Goal: Task Accomplishment & Management: Manage account settings

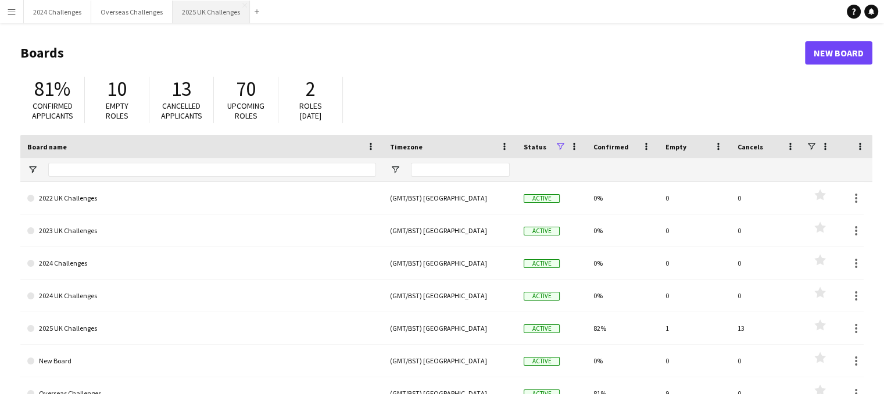
click at [176, 12] on button "2025 UK Challenges Close" at bounding box center [211, 12] width 77 height 23
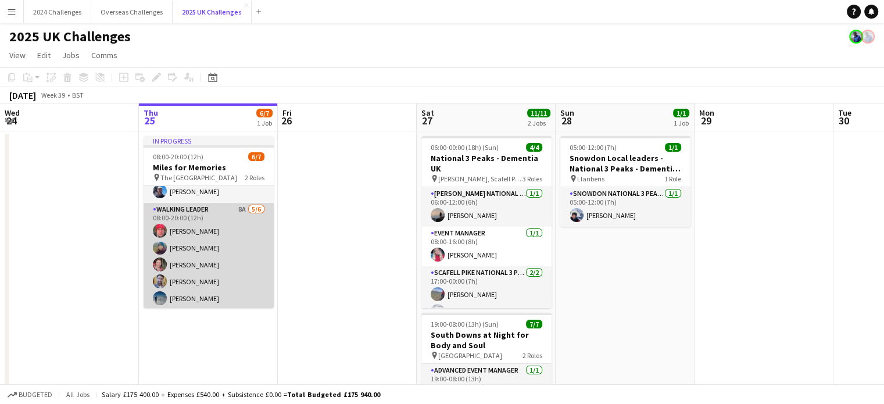
scroll to position [41, 0]
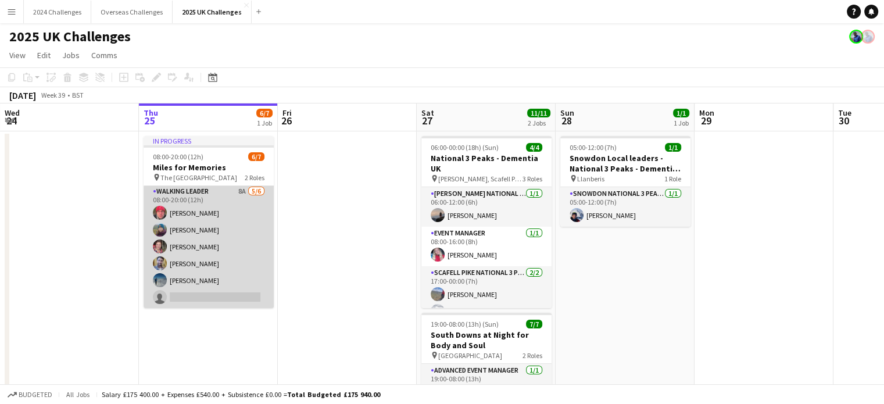
click at [196, 197] on app-card-role "Walking Leader 8A [DATE] 08:00-20:00 (12h) [PERSON_NAME] [PERSON_NAME] [PERSON_…" at bounding box center [209, 247] width 130 height 124
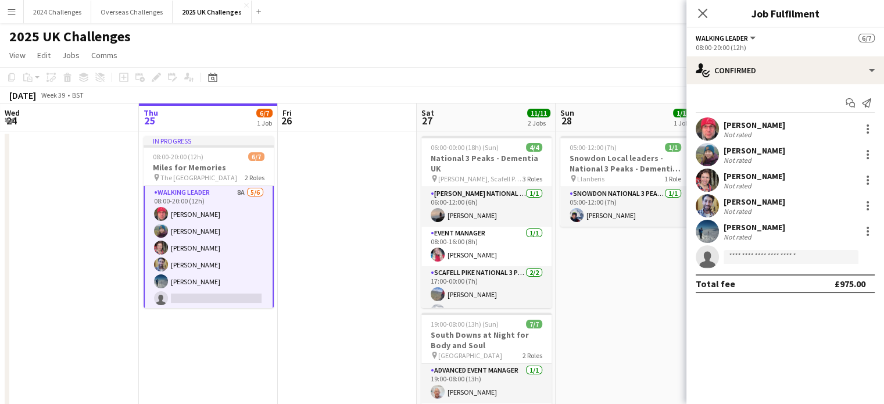
scroll to position [42, 0]
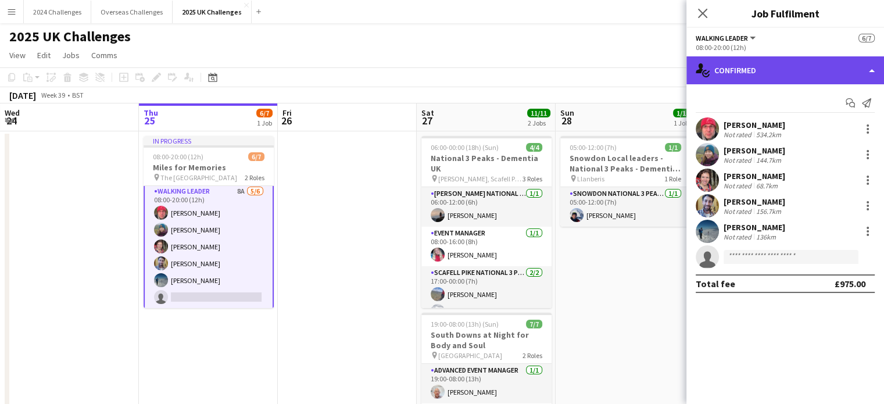
click at [805, 71] on div "single-neutral-actions-check-2 Confirmed" at bounding box center [786, 70] width 198 height 28
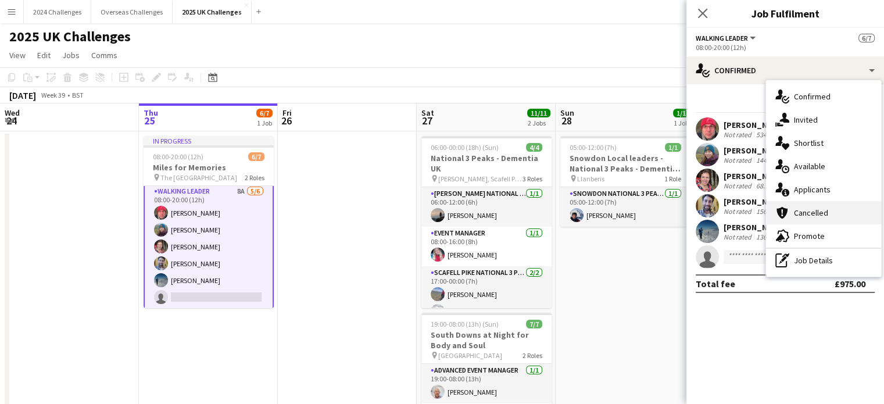
click at [828, 212] on div "cancellation Cancelled" at bounding box center [823, 212] width 115 height 23
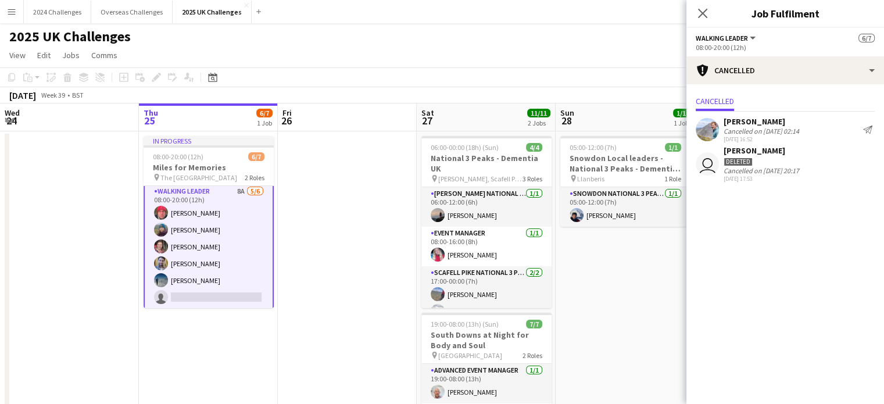
click at [430, 48] on app-page-menu "View Day view expanded Day view collapsed Month view Date picker Jump to [DATE]…" at bounding box center [442, 56] width 884 height 22
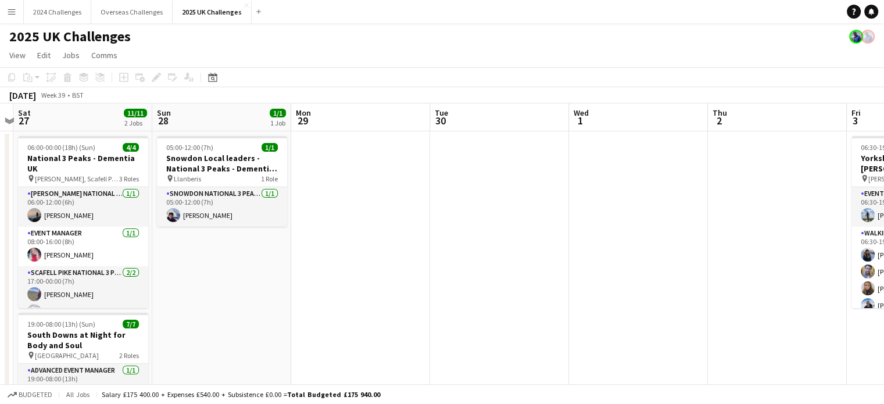
drag, startPoint x: 732, startPoint y: 278, endPoint x: 334, endPoint y: 299, distance: 398.7
click at [334, 299] on app-calendar-viewport "Wed 24 Thu 25 6/7 1 Job Fri 26 Sat 27 11/11 2 Jobs Sun 28 1/1 1 Job Mon 29 Tue …" at bounding box center [442, 332] width 884 height 458
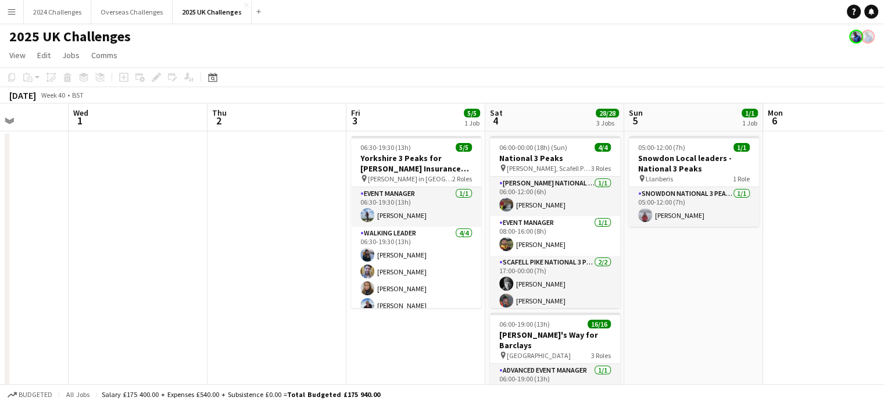
scroll to position [0, 432]
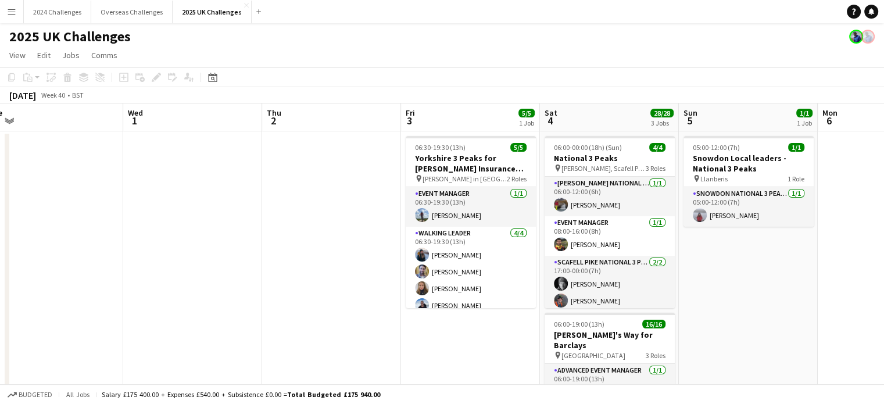
drag, startPoint x: 647, startPoint y: 261, endPoint x: 218, endPoint y: 289, distance: 429.9
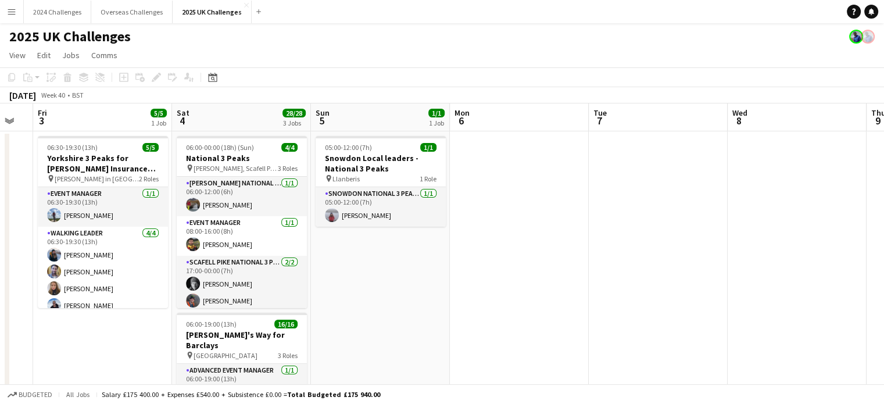
drag, startPoint x: 627, startPoint y: 295, endPoint x: 403, endPoint y: 298, distance: 223.2
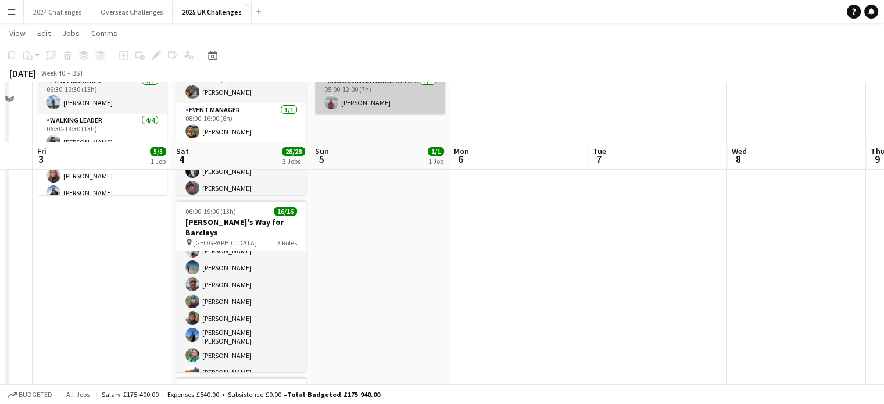
scroll to position [0, 0]
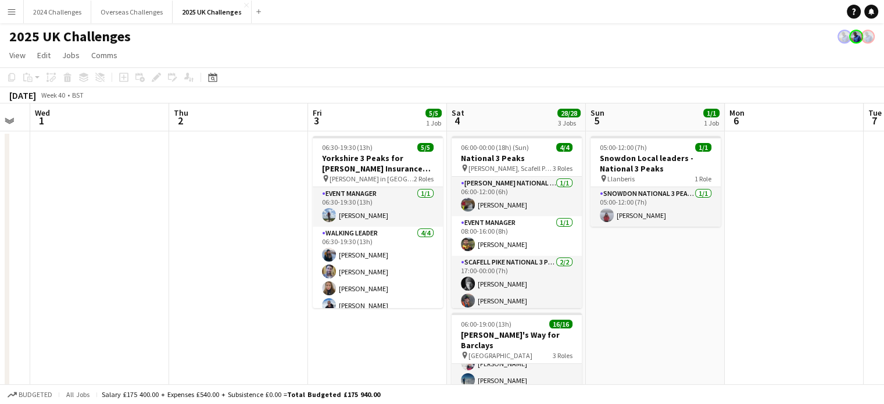
drag, startPoint x: 400, startPoint y: 290, endPoint x: 675, endPoint y: 274, distance: 276.0
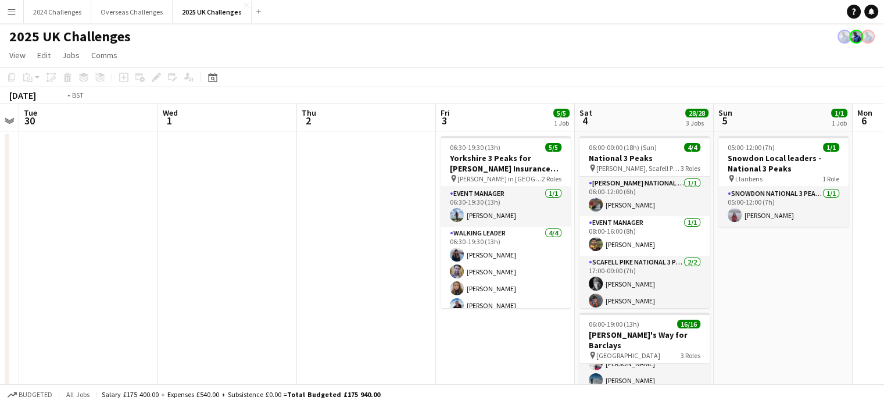
drag, startPoint x: 153, startPoint y: 258, endPoint x: 559, endPoint y: 250, distance: 405.8
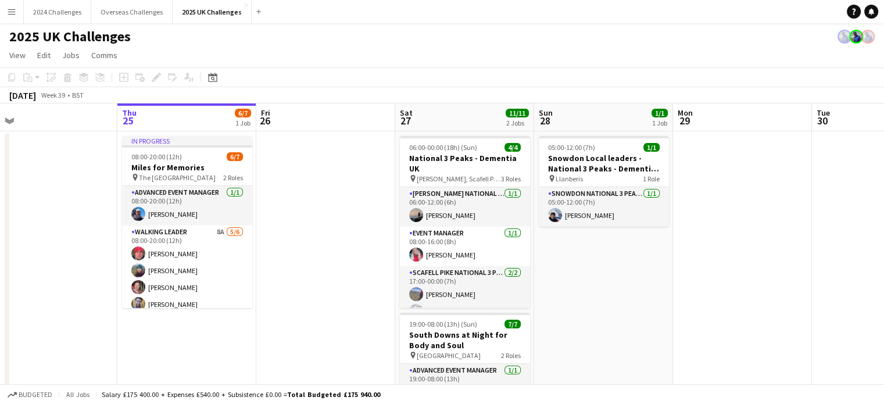
scroll to position [0, 347]
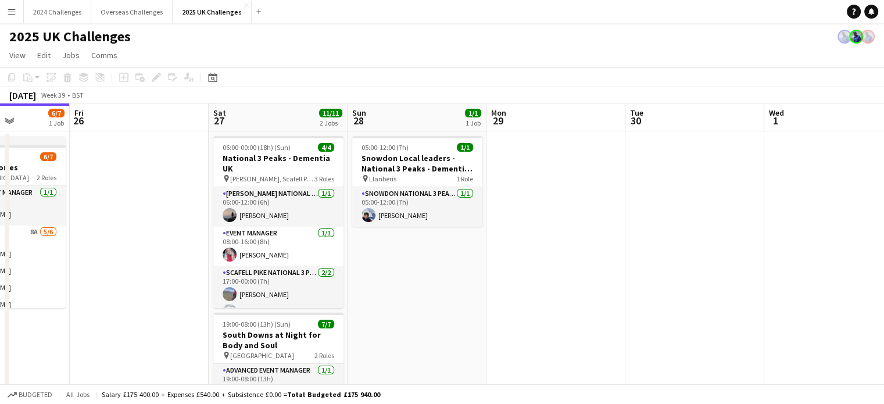
drag, startPoint x: 309, startPoint y: 249, endPoint x: 638, endPoint y: 237, distance: 328.7
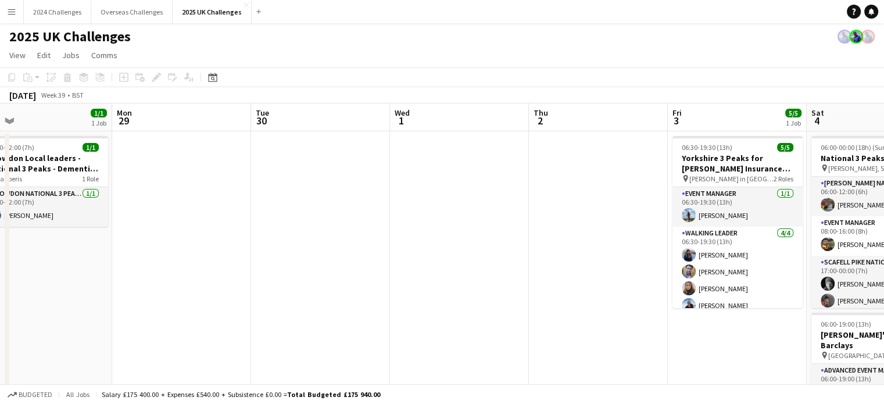
drag, startPoint x: 481, startPoint y: 269, endPoint x: 108, endPoint y: 268, distance: 373.8
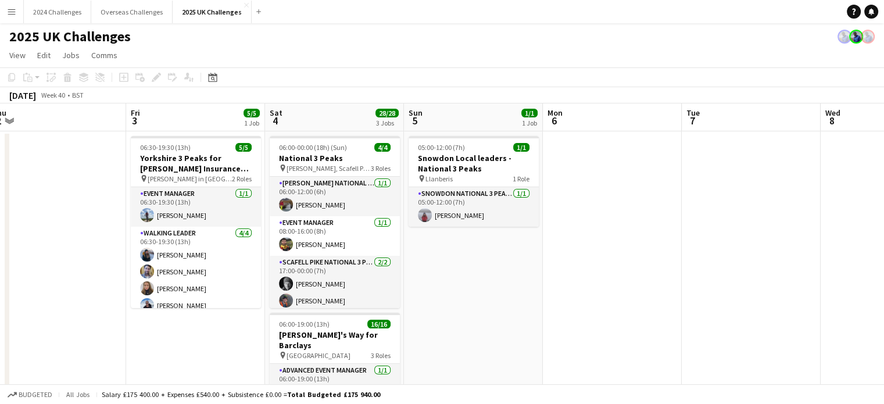
drag, startPoint x: 181, startPoint y: 253, endPoint x: 0, endPoint y: 249, distance: 180.8
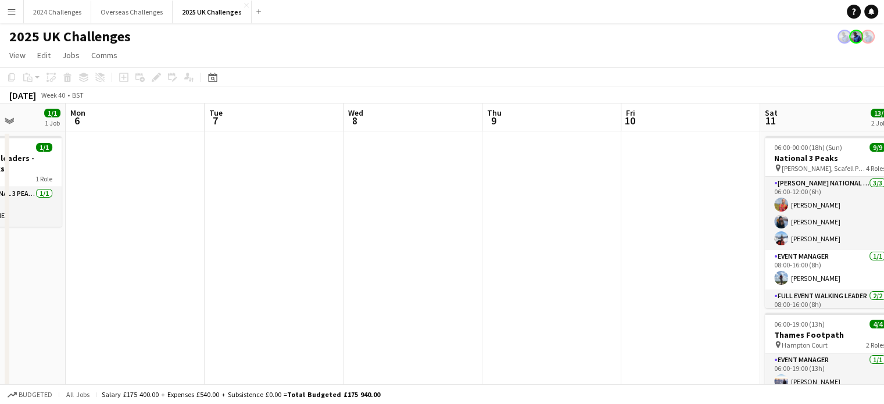
drag, startPoint x: 684, startPoint y: 278, endPoint x: 206, endPoint y: 274, distance: 477.3
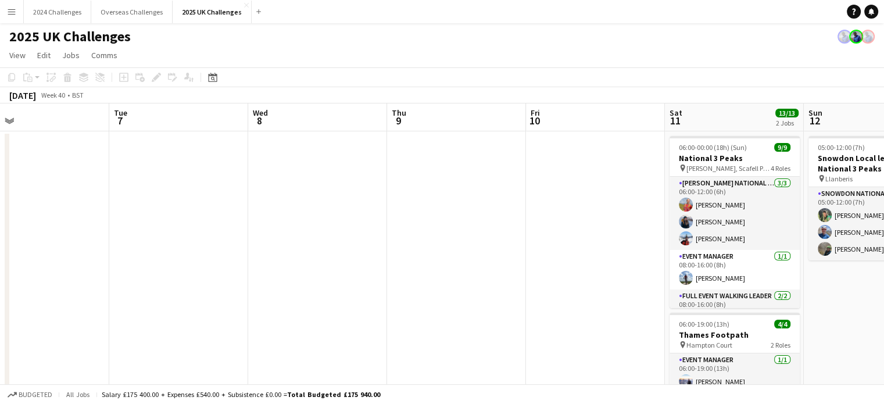
drag, startPoint x: 573, startPoint y: 266, endPoint x: 208, endPoint y: 259, distance: 364.5
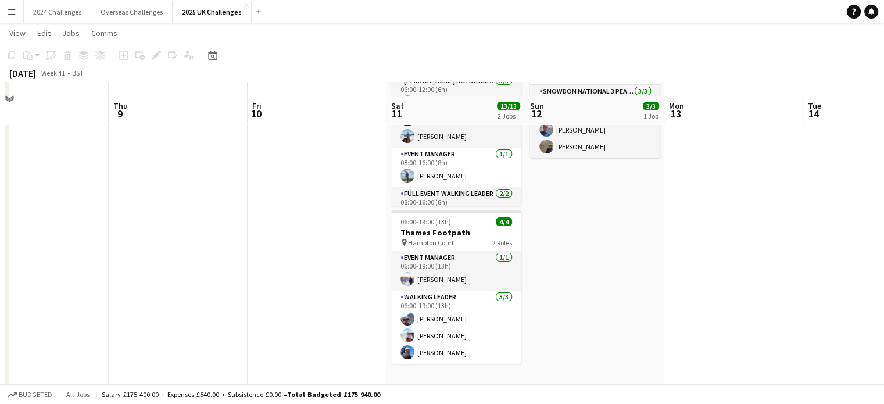
scroll to position [116, 0]
